Goal: Go to known website: Access a specific website the user already knows

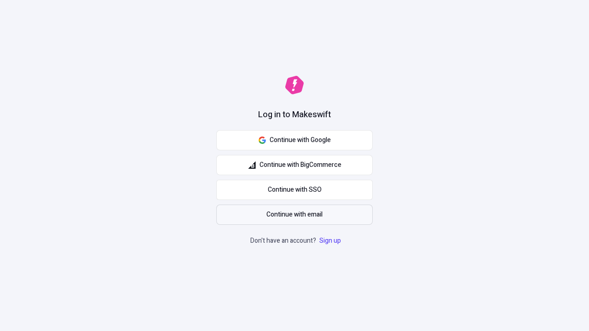
click at [294, 215] on span "Continue with email" at bounding box center [294, 215] width 56 height 10
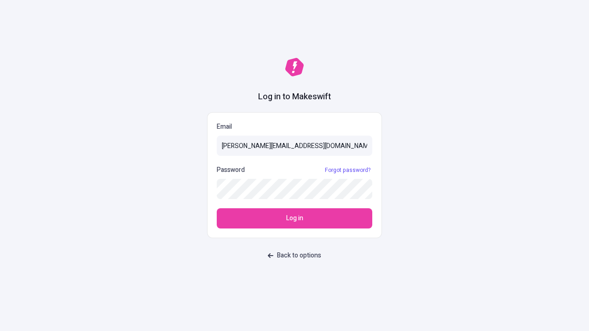
type input "[PERSON_NAME][EMAIL_ADDRESS][DOMAIN_NAME]"
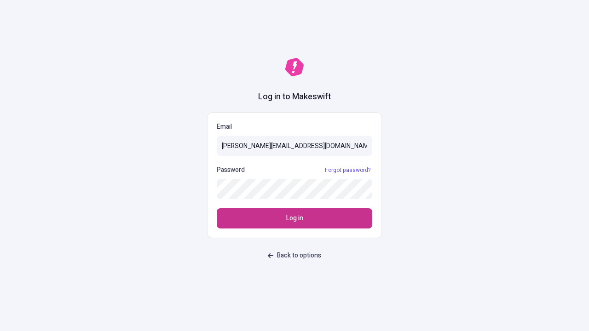
click at [294, 218] on span "Log in" at bounding box center [294, 218] width 17 height 10
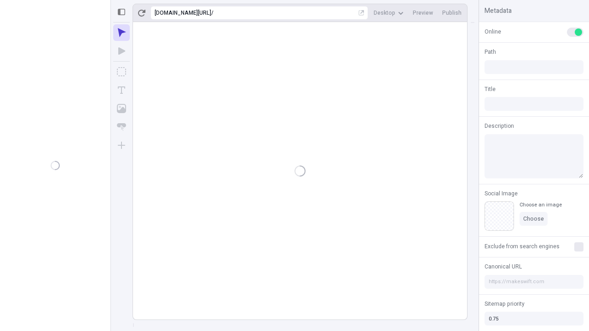
type input "/deep-link-tenuis"
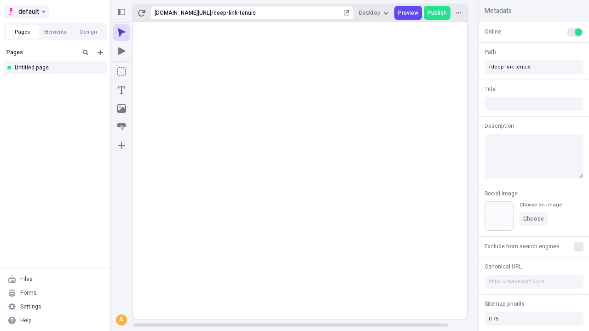
click at [26, 11] on span "default" at bounding box center [28, 11] width 21 height 11
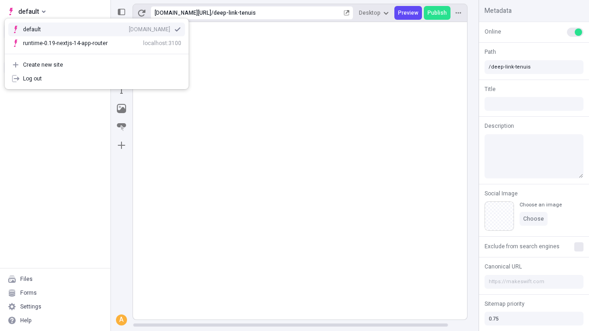
click at [129, 28] on div "[DOMAIN_NAME]" at bounding box center [149, 29] width 41 height 7
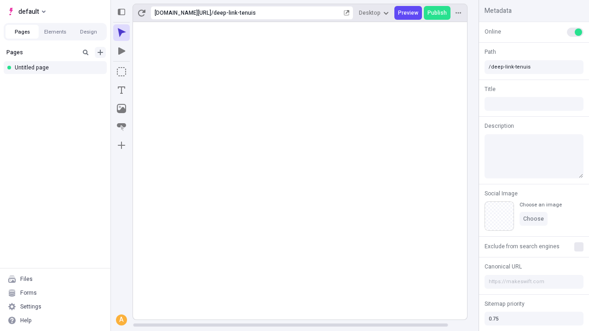
click at [100, 52] on icon "Add new" at bounding box center [100, 53] width 6 height 6
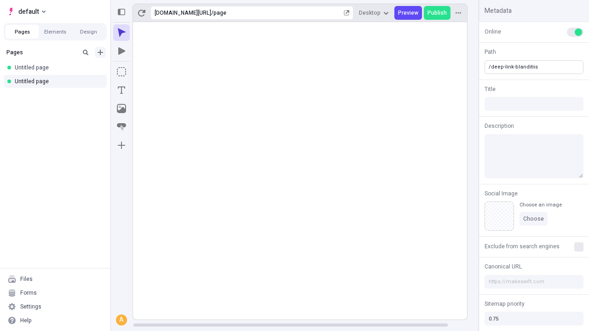
type input "/deep-link-blanditiis"
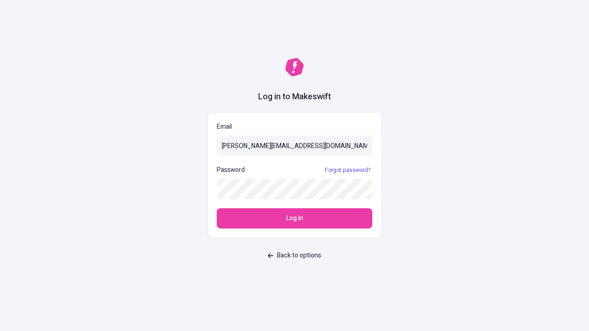
type input "[PERSON_NAME][EMAIL_ADDRESS][DOMAIN_NAME]"
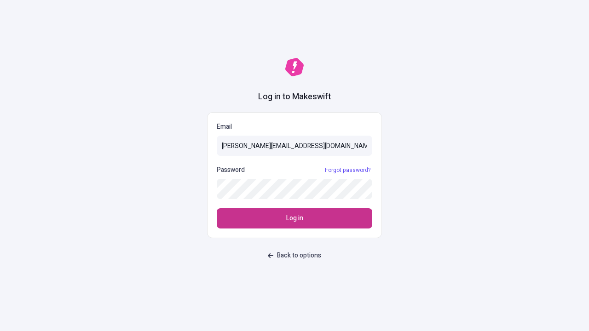
click at [294, 218] on span "Log in" at bounding box center [294, 218] width 17 height 10
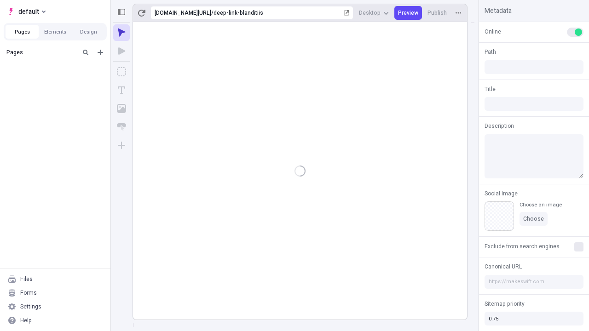
type input "/deep-link-blanditiis"
